Goal: Information Seeking & Learning: Find contact information

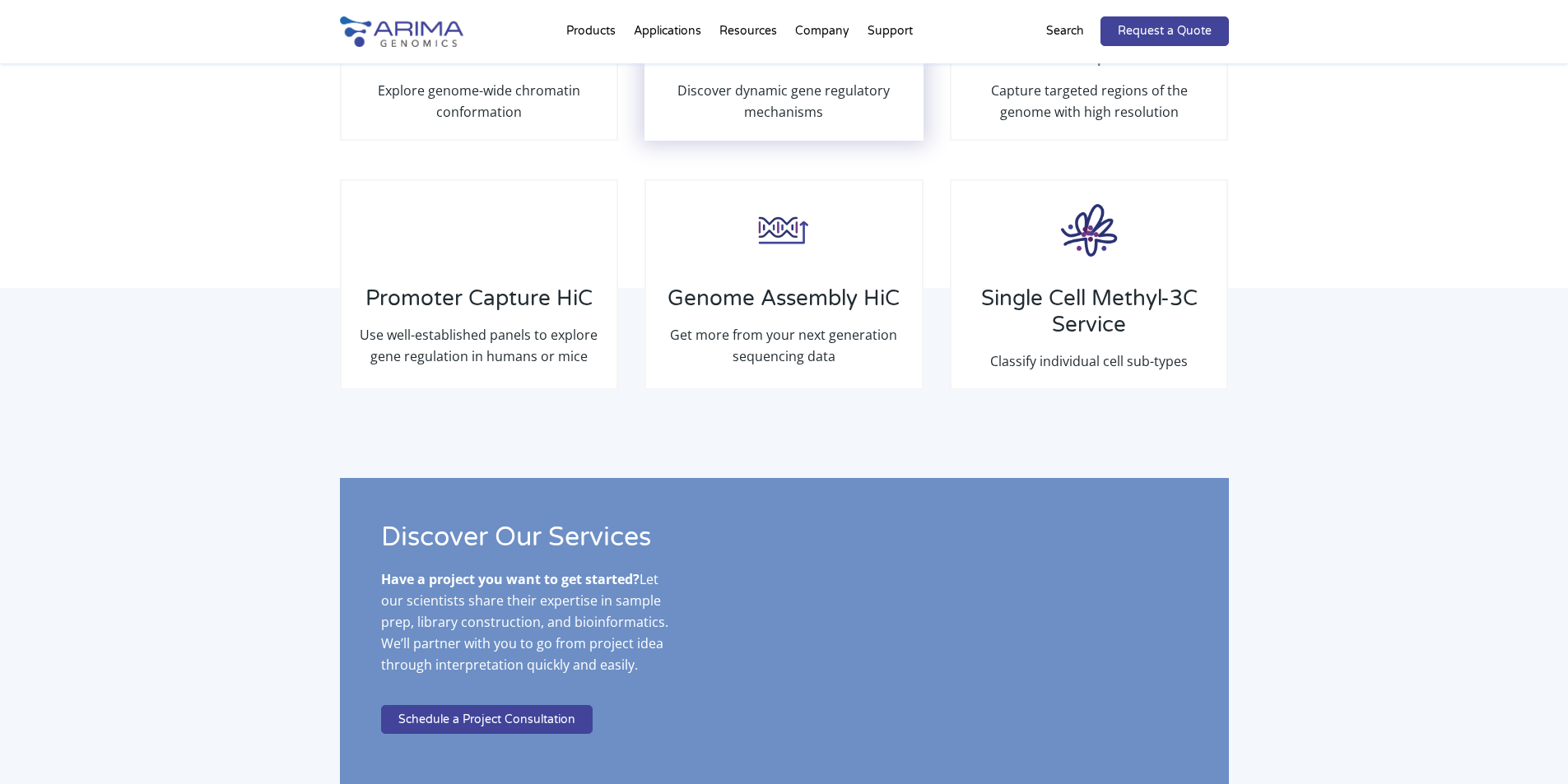
scroll to position [2614, 0]
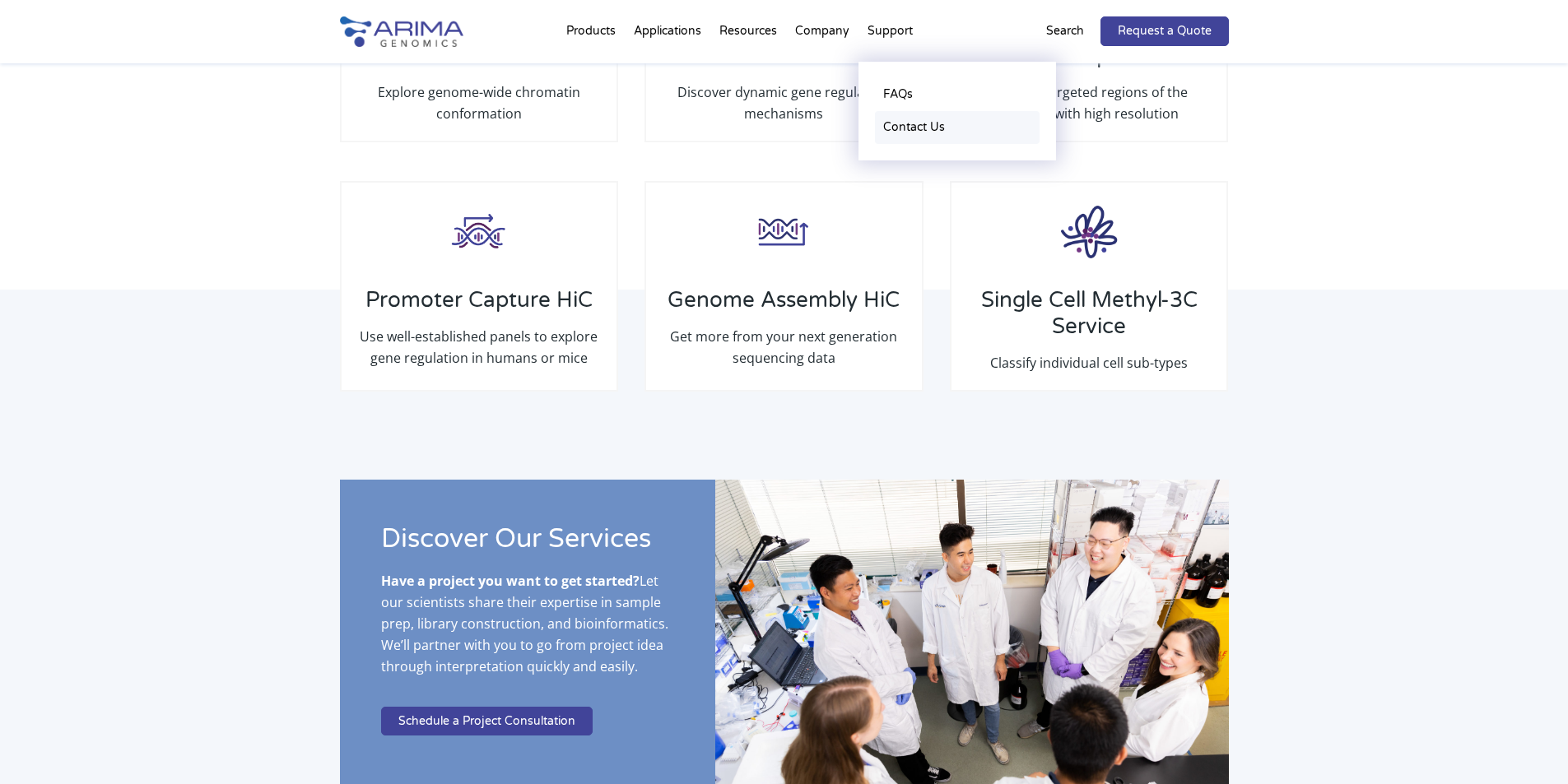
click at [917, 143] on link "Contact Us" at bounding box center [957, 127] width 165 height 33
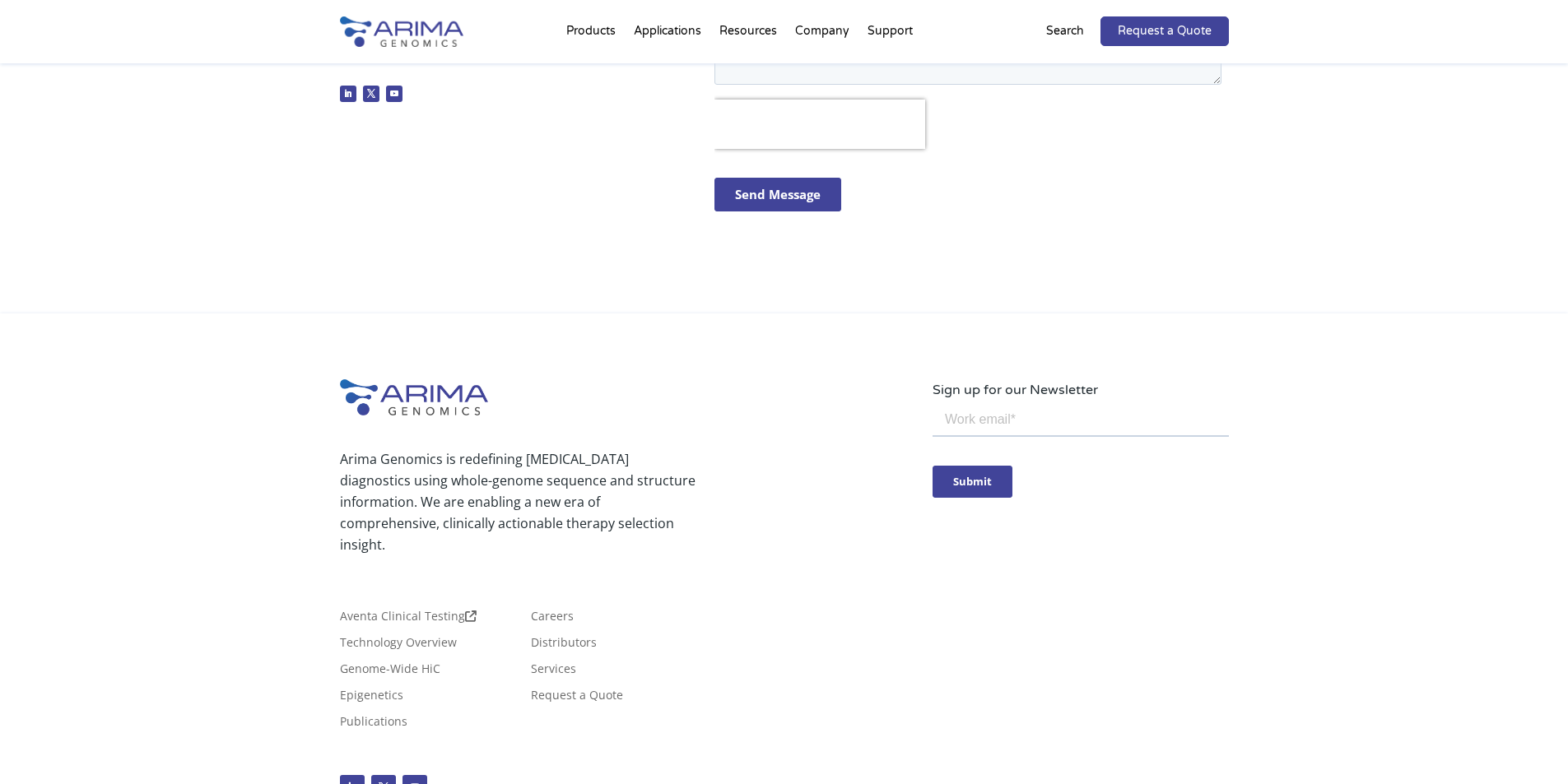
scroll to position [804, 0]
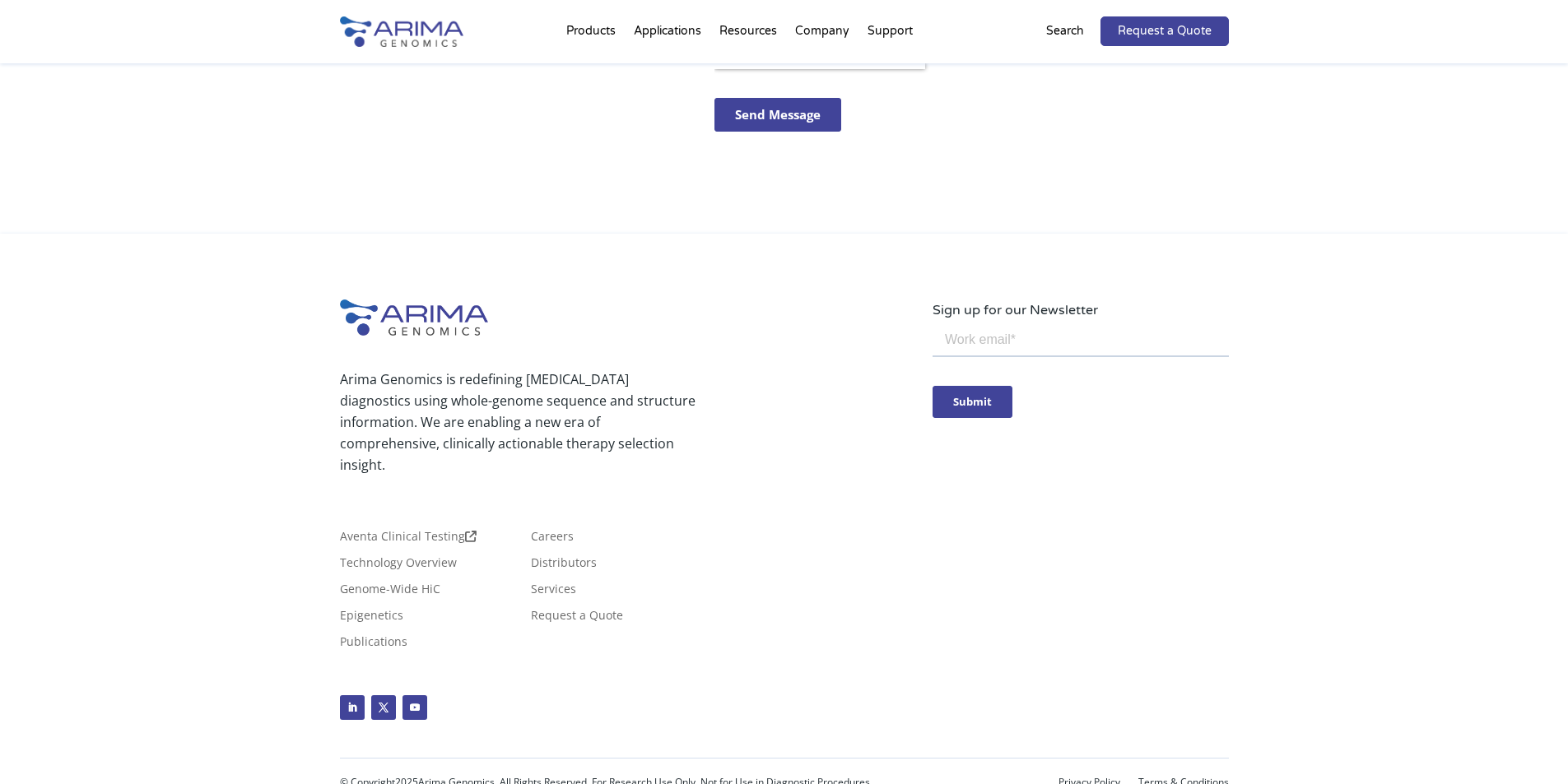
click at [1072, 767] on div "© Copyright 2025 Arima Genomics. All Rights Reserved. For Research Use Only. No…" at bounding box center [784, 782] width 889 height 30
click at [1073, 776] on link "Privacy Policy" at bounding box center [1089, 782] width 61 height 12
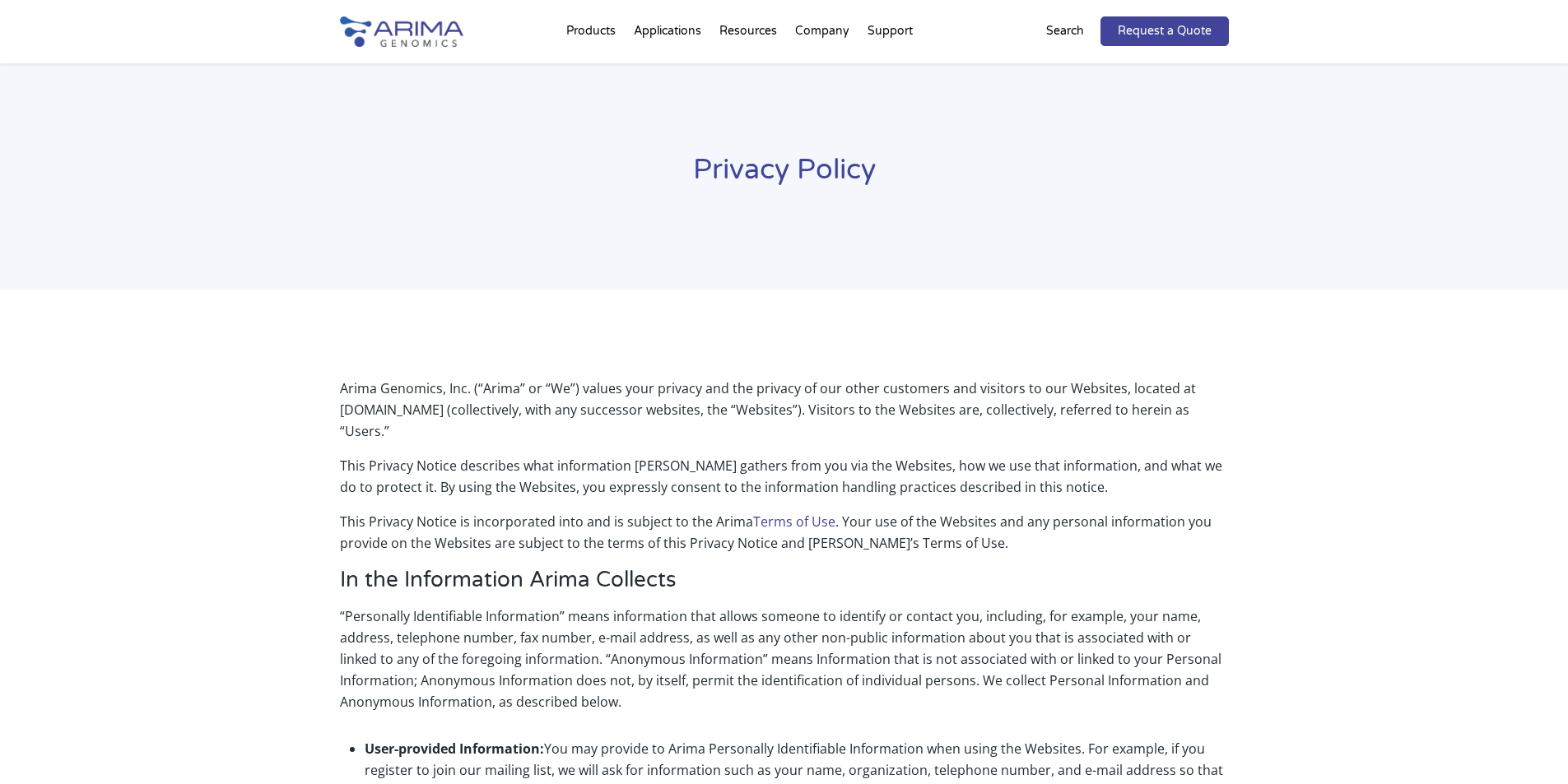
scroll to position [2449, 0]
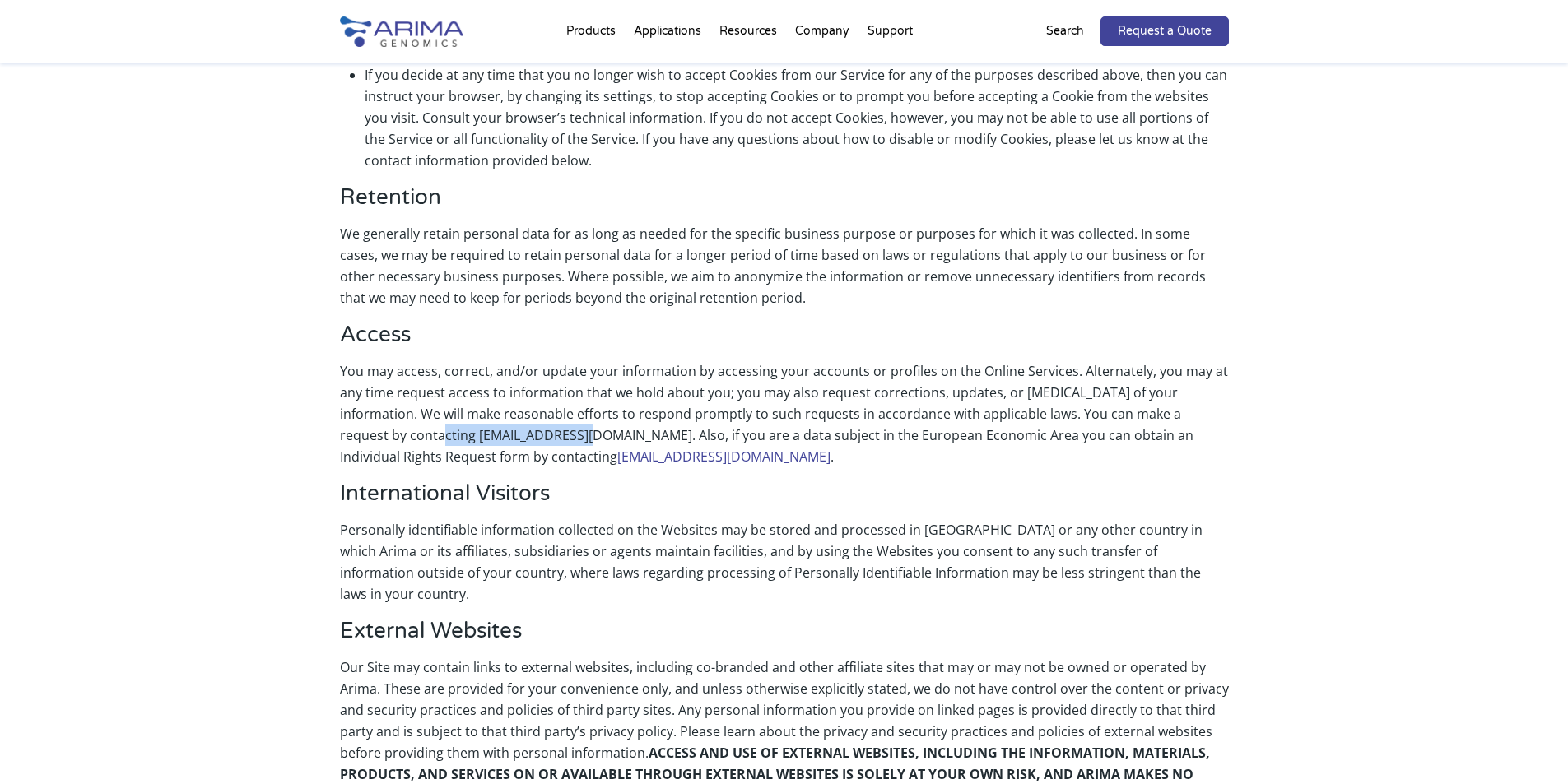
copy p "[EMAIL_ADDRESS][DOMAIN_NAME]"
drag, startPoint x: 494, startPoint y: 391, endPoint x: 308, endPoint y: 392, distance: 186.0
